Goal: Task Accomplishment & Management: Manage account settings

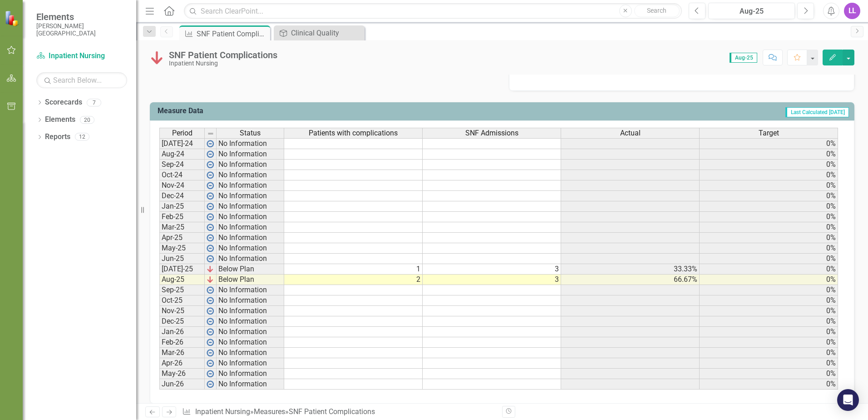
scroll to position [347, 0]
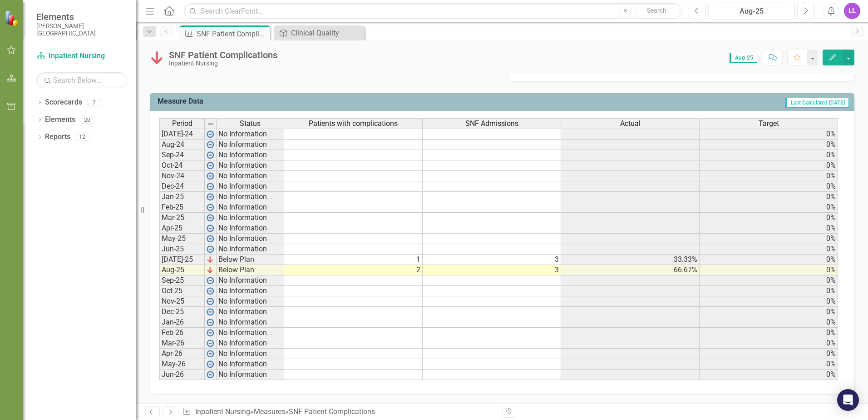
click at [312, 136] on td at bounding box center [353, 134] width 139 height 11
click at [391, 134] on td at bounding box center [353, 134] width 139 height 11
click at [393, 134] on td at bounding box center [353, 134] width 139 height 11
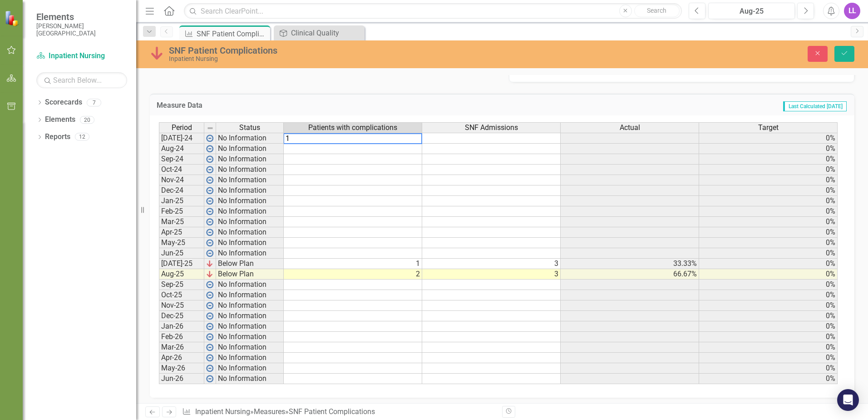
type textarea "1"
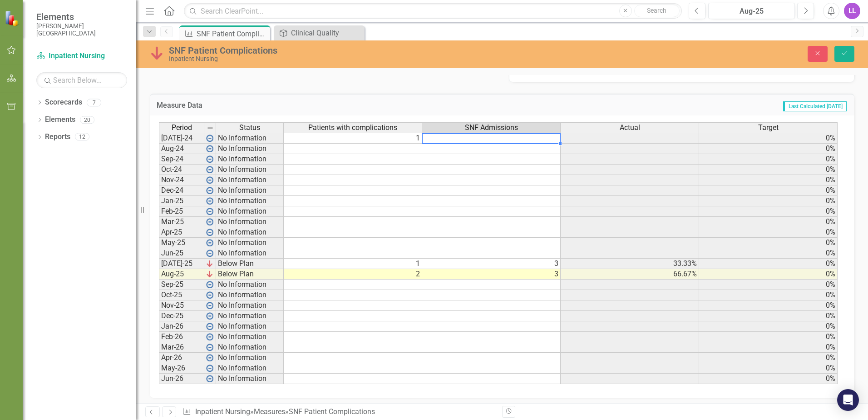
click at [466, 138] on td at bounding box center [491, 138] width 139 height 11
type textarea "3"
click at [844, 52] on icon "Save" at bounding box center [845, 53] width 8 height 6
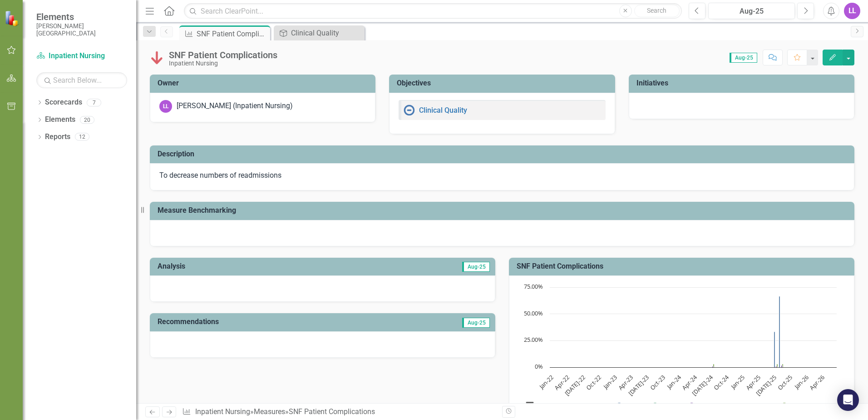
scroll to position [182, 0]
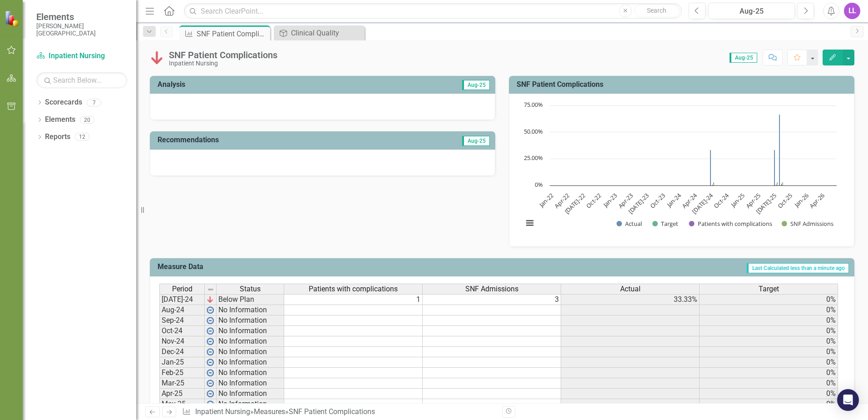
click at [418, 311] on td at bounding box center [353, 310] width 139 height 10
click at [558, 309] on td at bounding box center [492, 310] width 139 height 10
click at [549, 312] on td at bounding box center [492, 310] width 139 height 10
type textarea "3"
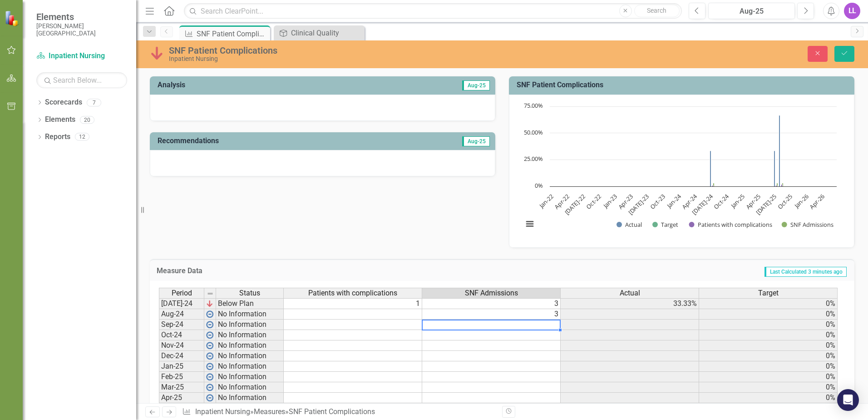
click at [406, 313] on td at bounding box center [353, 314] width 139 height 10
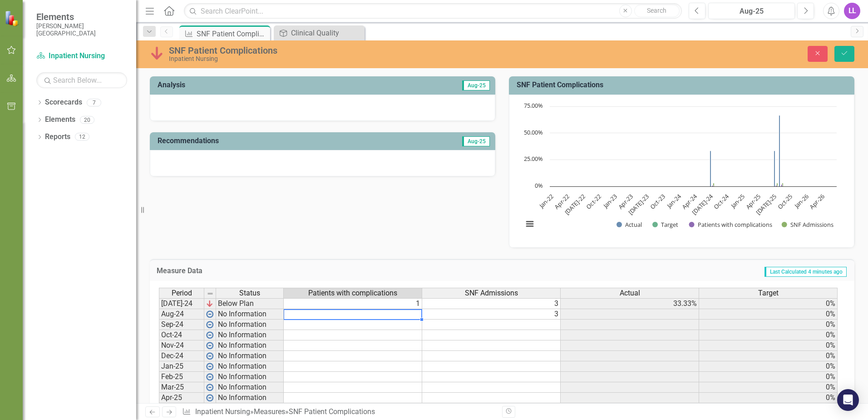
click at [416, 315] on td at bounding box center [353, 314] width 139 height 10
click at [414, 311] on td at bounding box center [353, 314] width 139 height 10
type textarea "3"
click at [845, 49] on button "Save" at bounding box center [845, 54] width 20 height 16
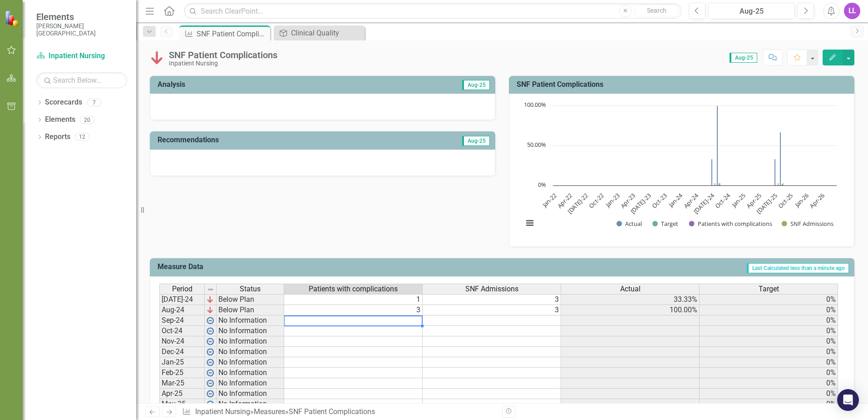
click at [412, 320] on td at bounding box center [353, 320] width 139 height 10
type textarea "5"
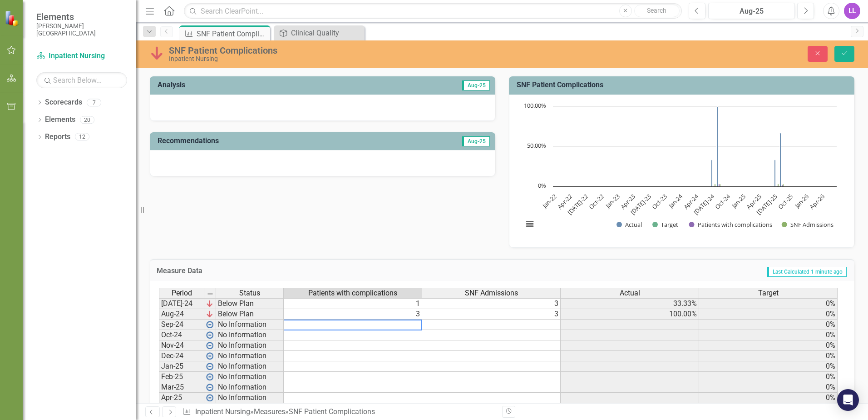
click at [416, 324] on textarea at bounding box center [352, 324] width 139 height 11
type textarea "1"
click at [450, 323] on td at bounding box center [491, 324] width 139 height 10
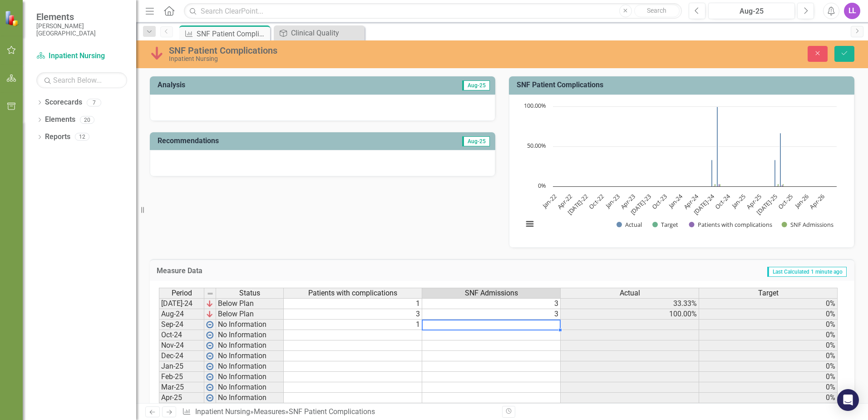
type textarea "5"
click at [585, 324] on td at bounding box center [630, 324] width 139 height 10
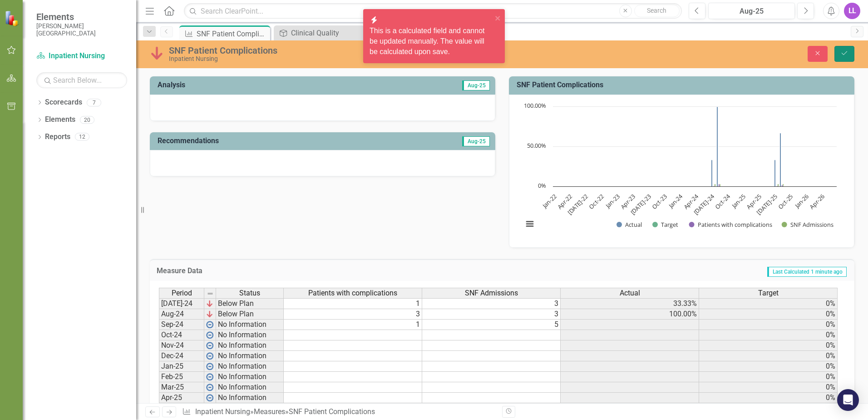
click at [845, 53] on icon "Save" at bounding box center [845, 53] width 8 height 6
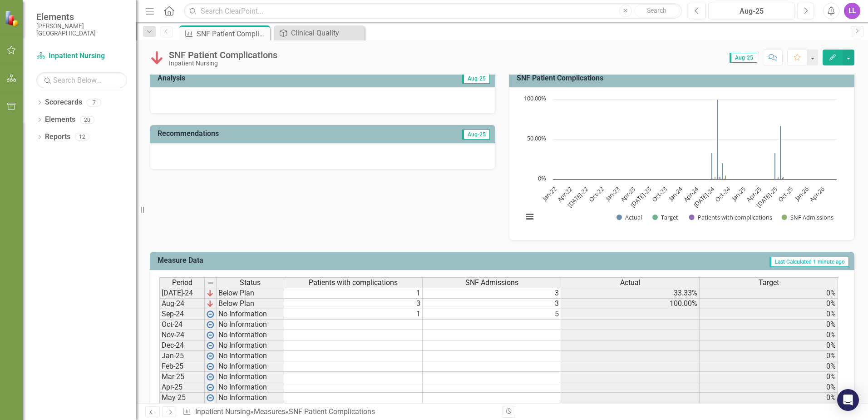
scroll to position [318, 0]
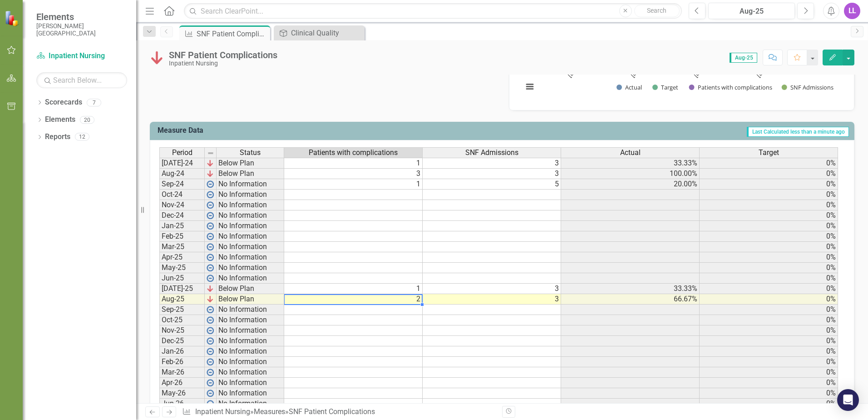
click at [418, 300] on td "2" at bounding box center [353, 299] width 139 height 10
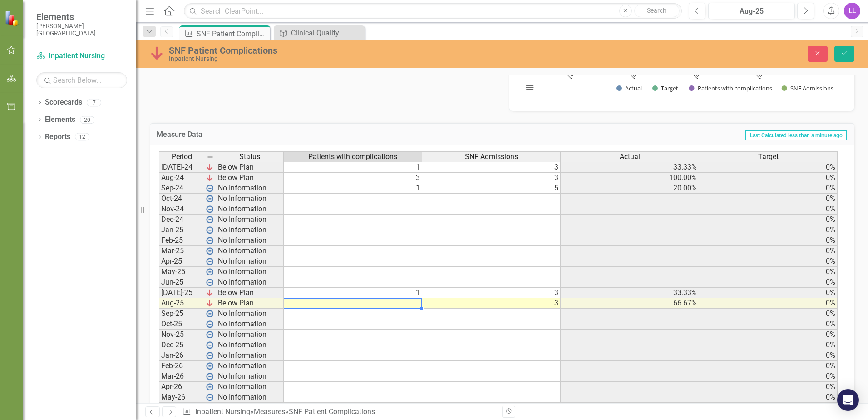
click at [418, 305] on td at bounding box center [353, 303] width 139 height 10
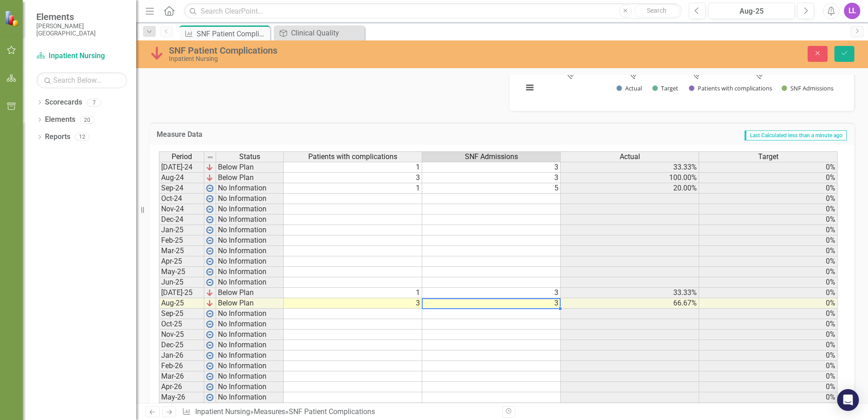
click at [461, 301] on td "3" at bounding box center [491, 303] width 139 height 10
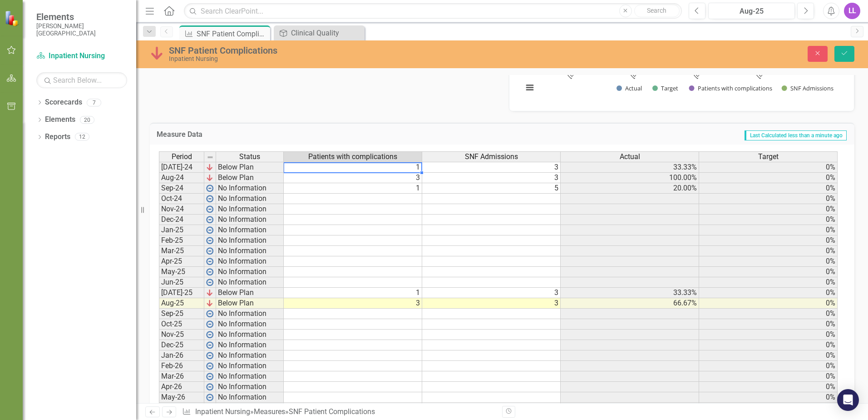
click at [419, 166] on td "1" at bounding box center [353, 167] width 139 height 11
click at [520, 171] on td "3" at bounding box center [491, 167] width 139 height 11
click at [420, 178] on td "3" at bounding box center [353, 178] width 139 height 10
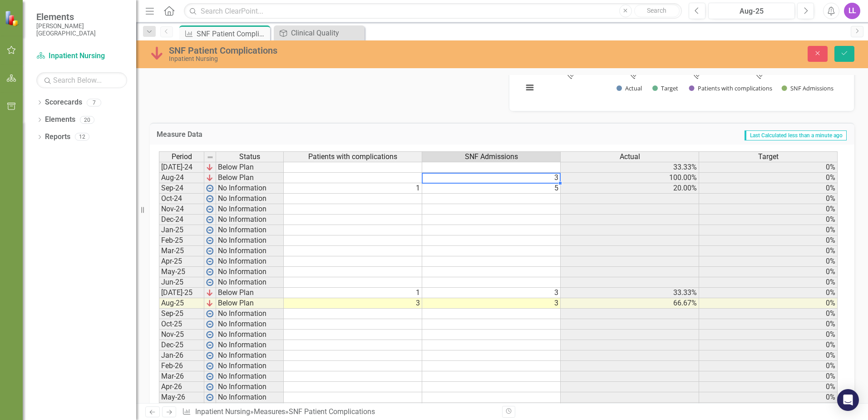
click at [531, 174] on td "3" at bounding box center [491, 178] width 139 height 10
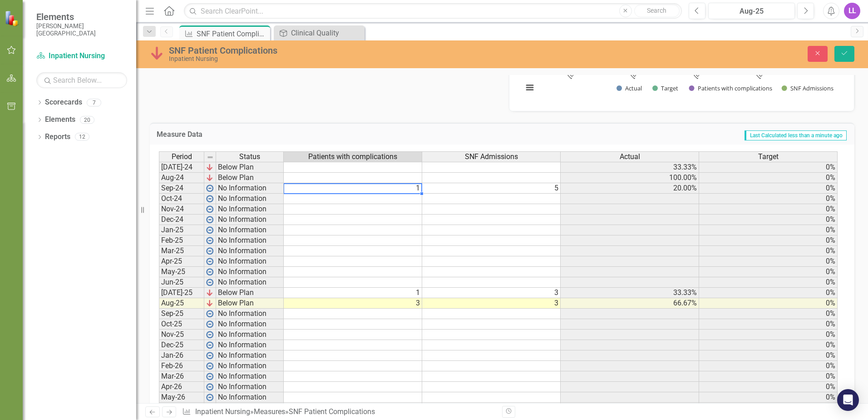
click at [419, 188] on td "1" at bounding box center [353, 188] width 139 height 10
click at [515, 186] on td "5" at bounding box center [491, 188] width 139 height 10
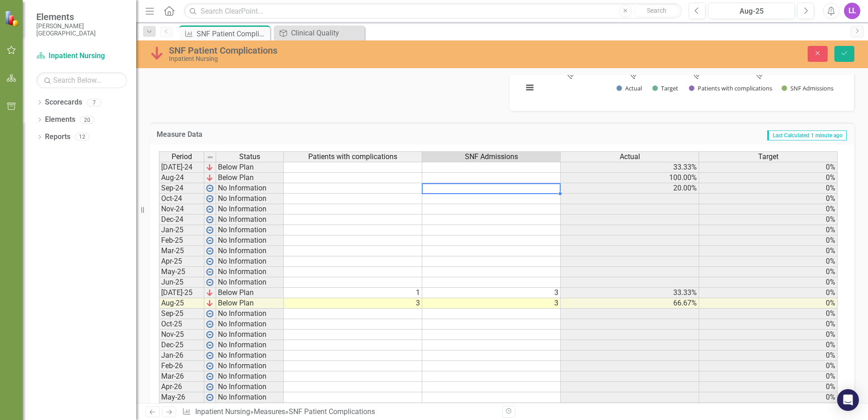
click at [415, 312] on td at bounding box center [353, 313] width 139 height 10
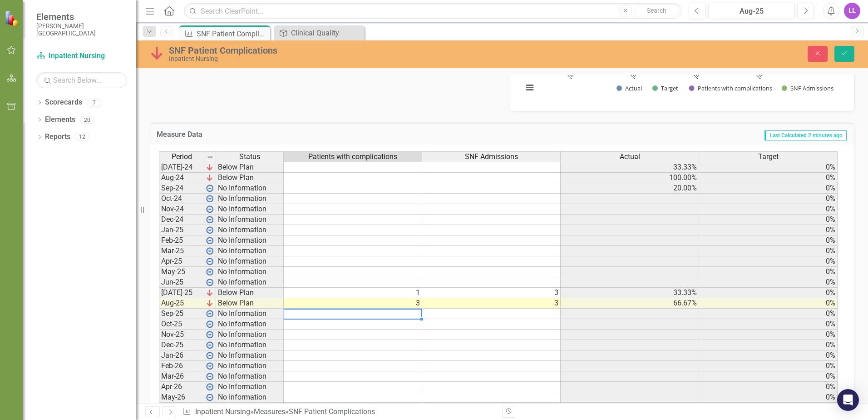
click at [418, 312] on td at bounding box center [353, 313] width 139 height 10
click at [480, 311] on td at bounding box center [491, 313] width 139 height 10
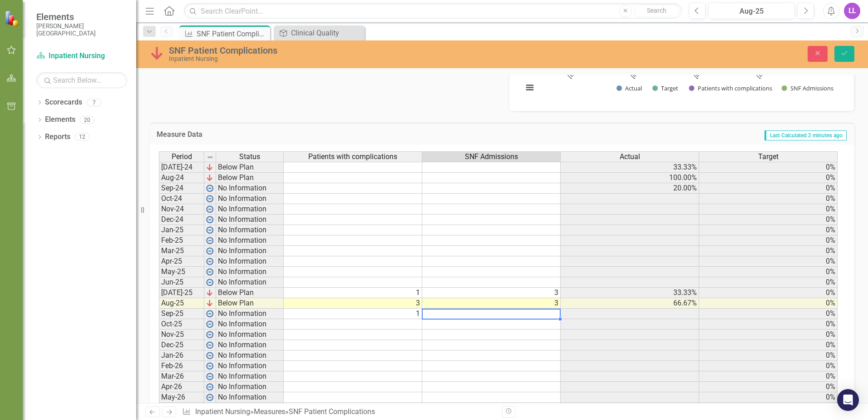
type textarea "5"
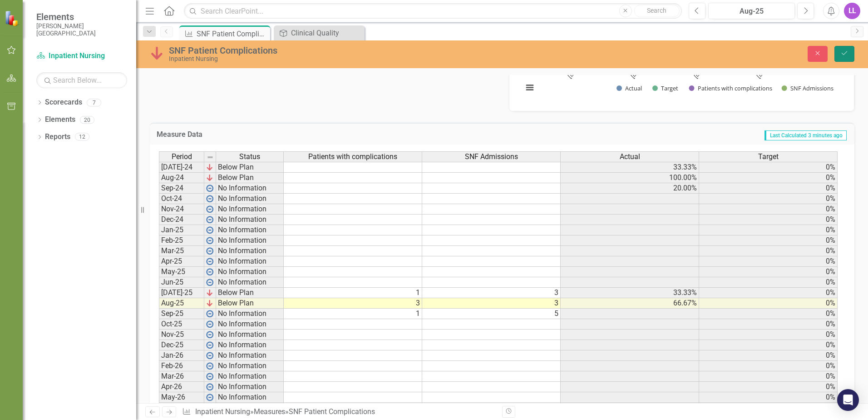
click at [843, 52] on icon "Save" at bounding box center [845, 53] width 8 height 6
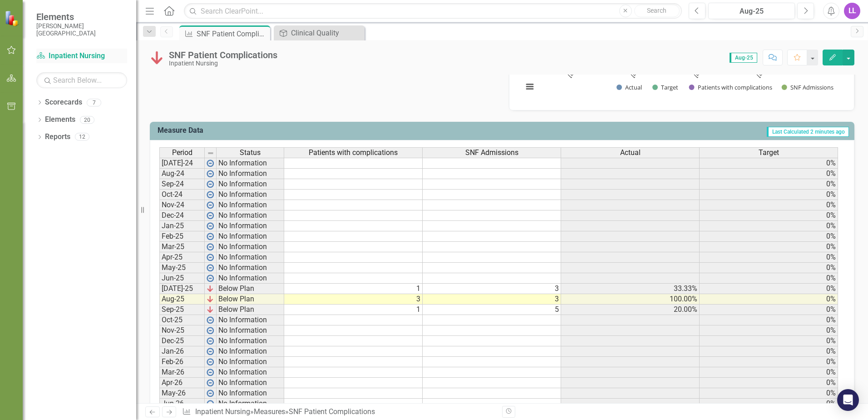
click at [74, 55] on link "Scorecard Inpatient Nursing" at bounding box center [81, 56] width 91 height 10
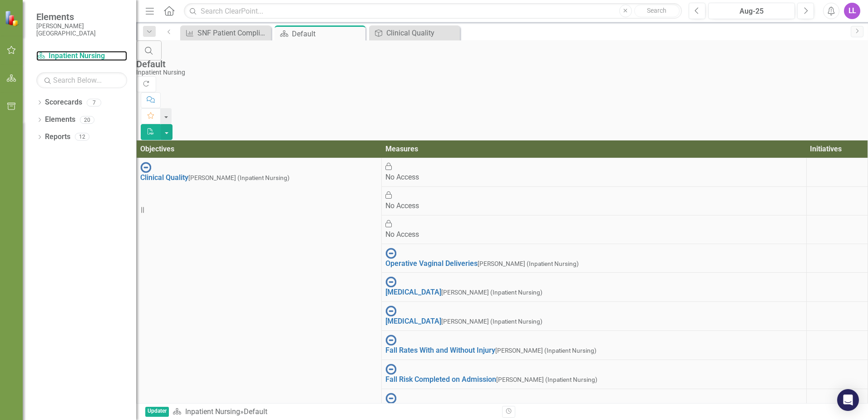
scroll to position [73, 0]
click at [58, 138] on link "Reports" at bounding box center [57, 137] width 25 height 10
click at [391, 29] on div "Clinical Quality" at bounding box center [416, 32] width 60 height 11
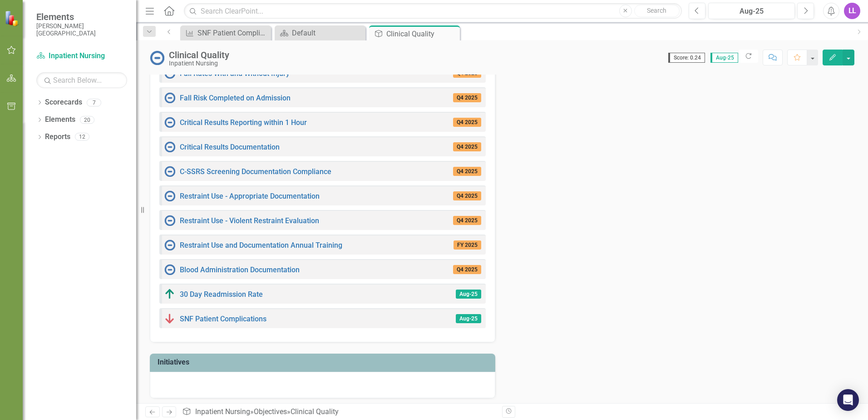
scroll to position [285, 0]
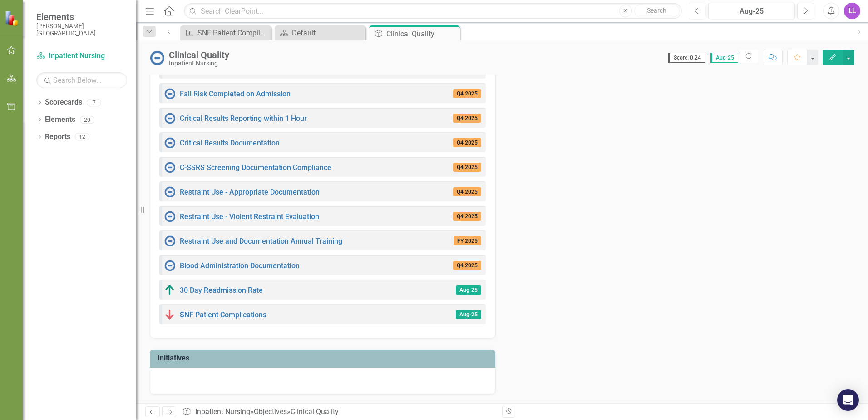
click at [163, 355] on h3 "Initiatives" at bounding box center [324, 358] width 333 height 8
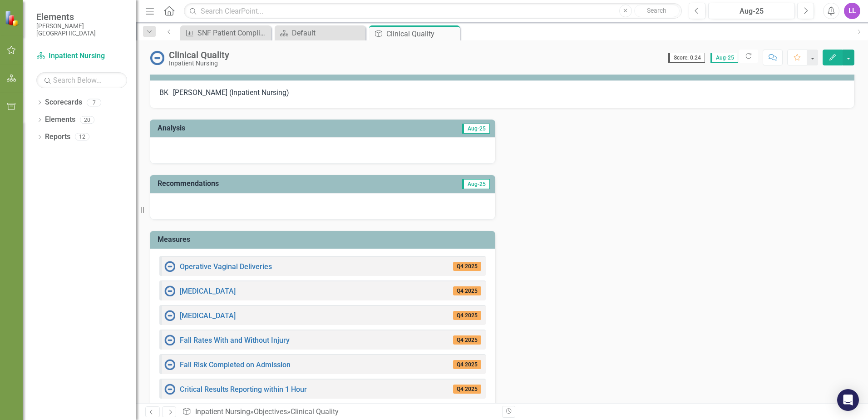
scroll to position [0, 0]
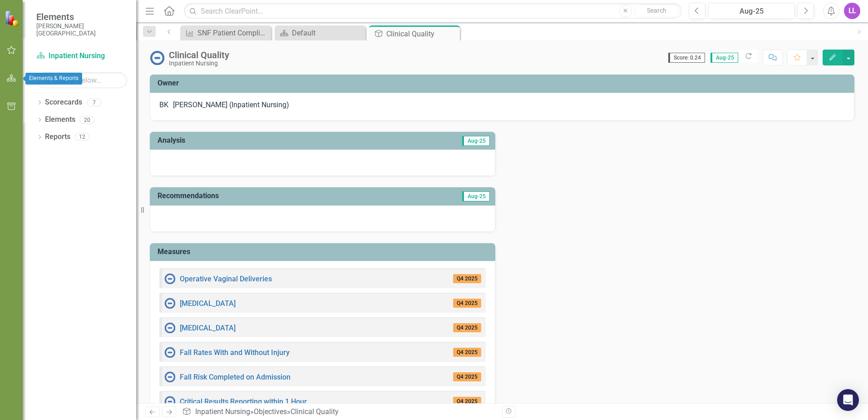
click at [10, 77] on icon "button" at bounding box center [12, 77] width 10 height 7
click at [45, 17] on span "Elements & Reports" at bounding box center [81, 16] width 91 height 11
click at [60, 14] on span "Elements & Reports" at bounding box center [81, 16] width 91 height 11
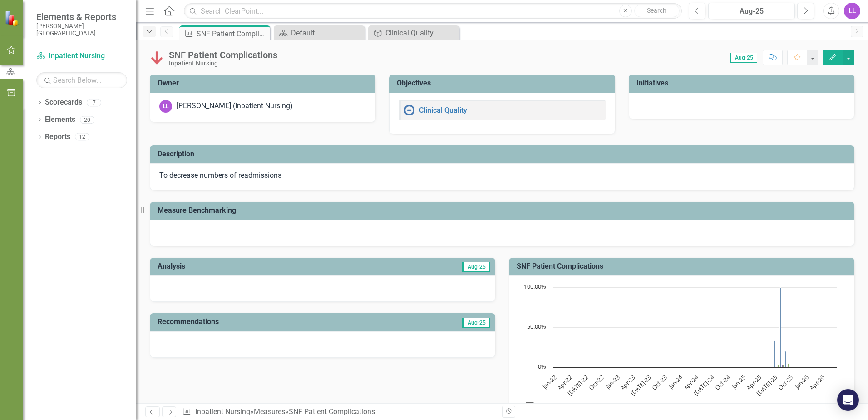
click at [148, 31] on icon "button" at bounding box center [149, 31] width 5 height 2
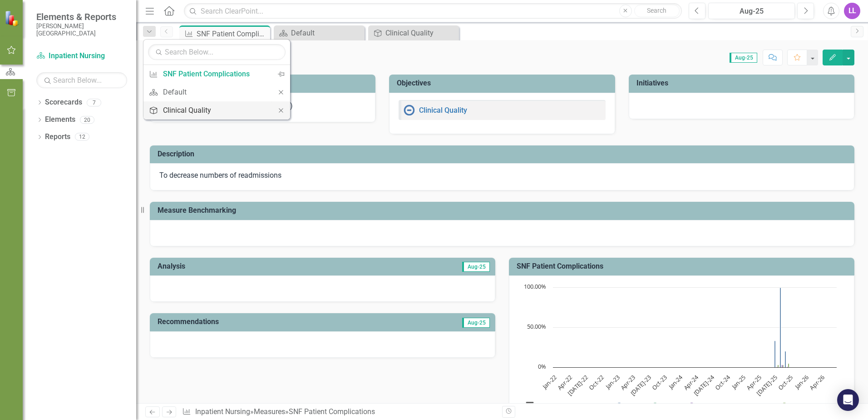
click at [185, 109] on div "Clinical Quality" at bounding box center [215, 109] width 104 height 11
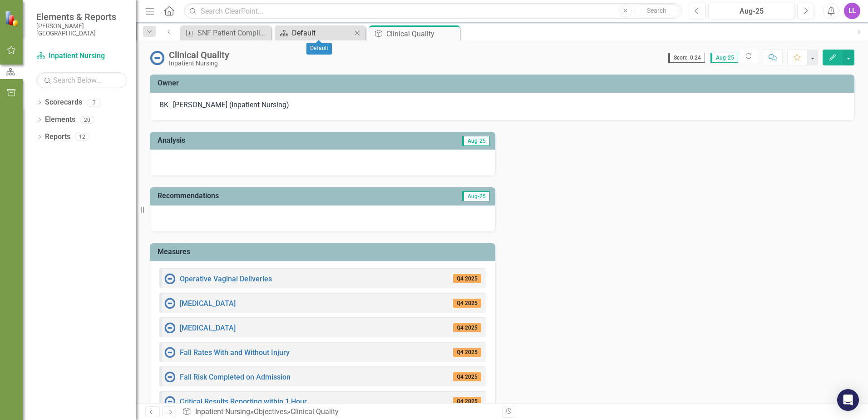
click at [321, 31] on div "Default" at bounding box center [322, 32] width 60 height 11
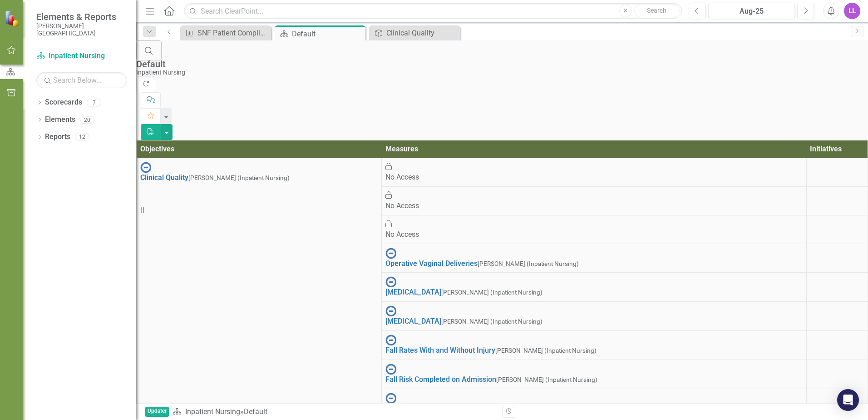
click at [173, 11] on icon "Home" at bounding box center [169, 11] width 12 height 10
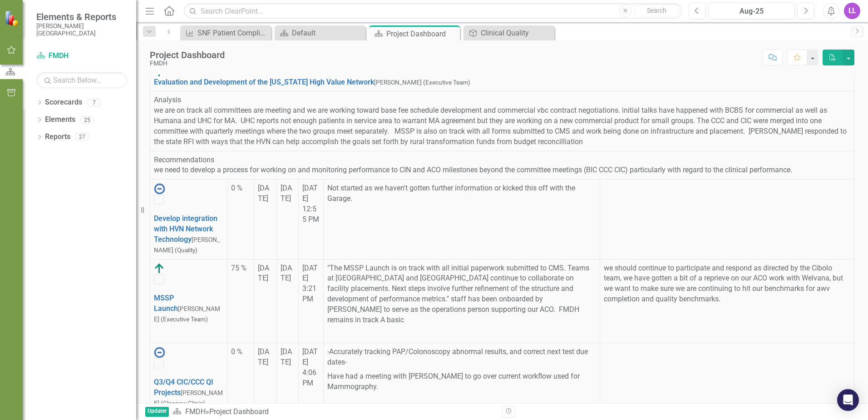
scroll to position [1573, 0]
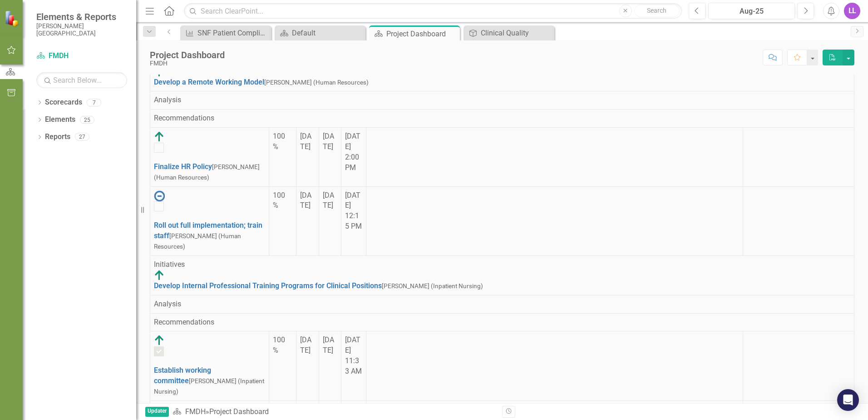
checkbox input "true"
checkbox input "false"
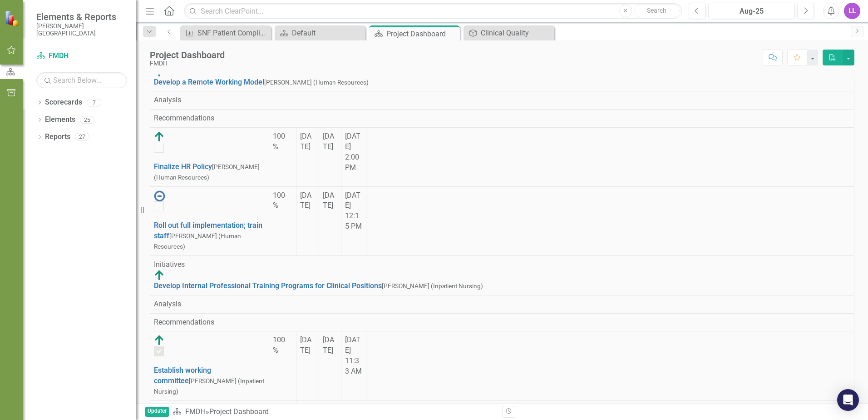
checkbox input "false"
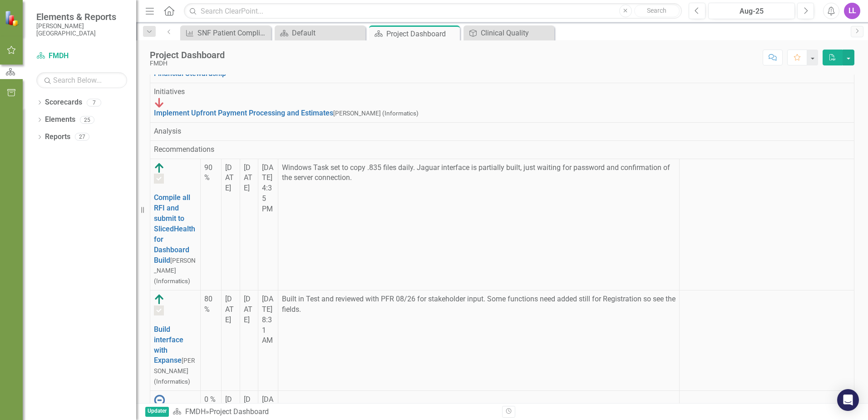
checkbox input "false"
checkbox input "true"
checkbox input "false"
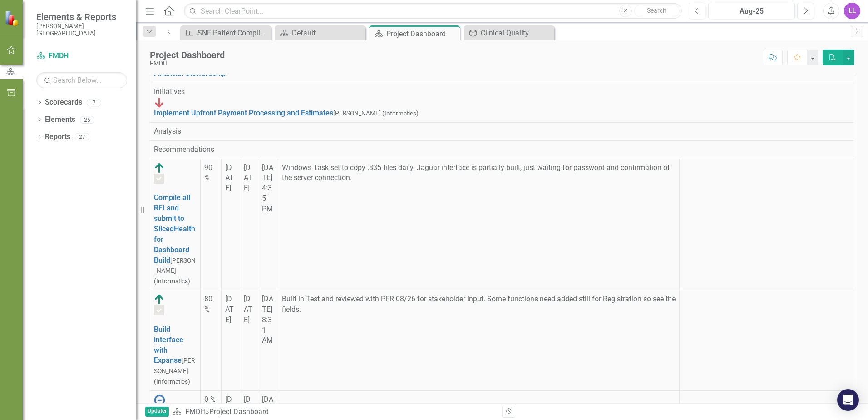
checkbox input "true"
checkbox input "false"
